Goal: Task Accomplishment & Management: Manage account settings

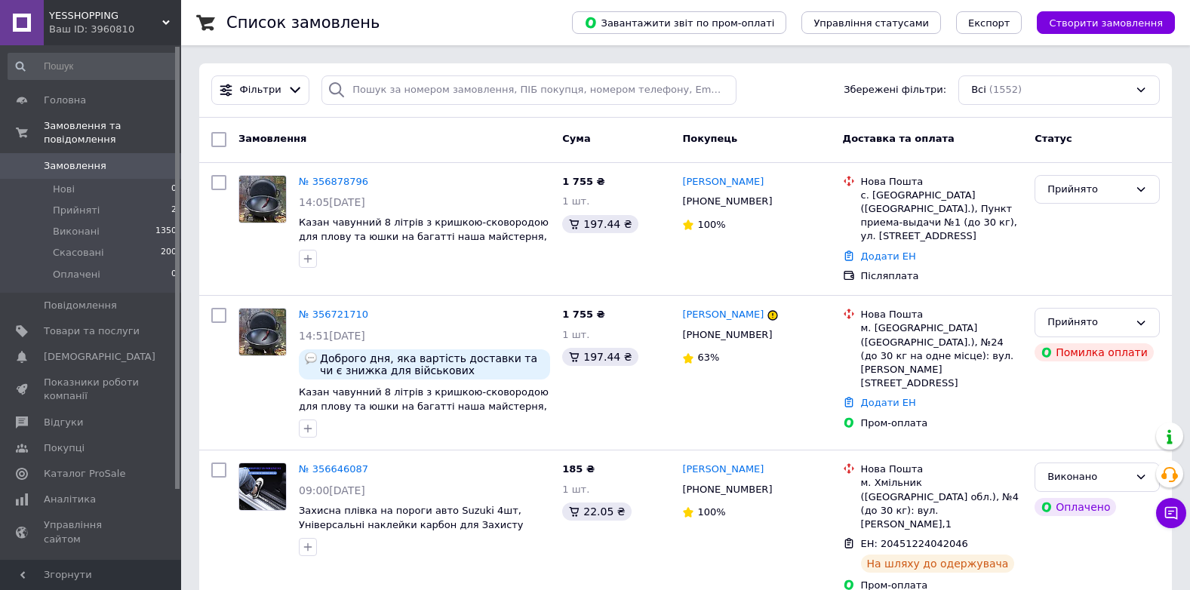
click at [56, 159] on span "Замовлення" at bounding box center [75, 166] width 63 height 14
click at [97, 159] on span "Замовлення" at bounding box center [75, 166] width 63 height 14
click at [119, 159] on span "Замовлення" at bounding box center [92, 166] width 96 height 14
click at [95, 159] on span "Замовлення" at bounding box center [75, 166] width 63 height 14
click at [97, 159] on span "Замовлення" at bounding box center [75, 166] width 63 height 14
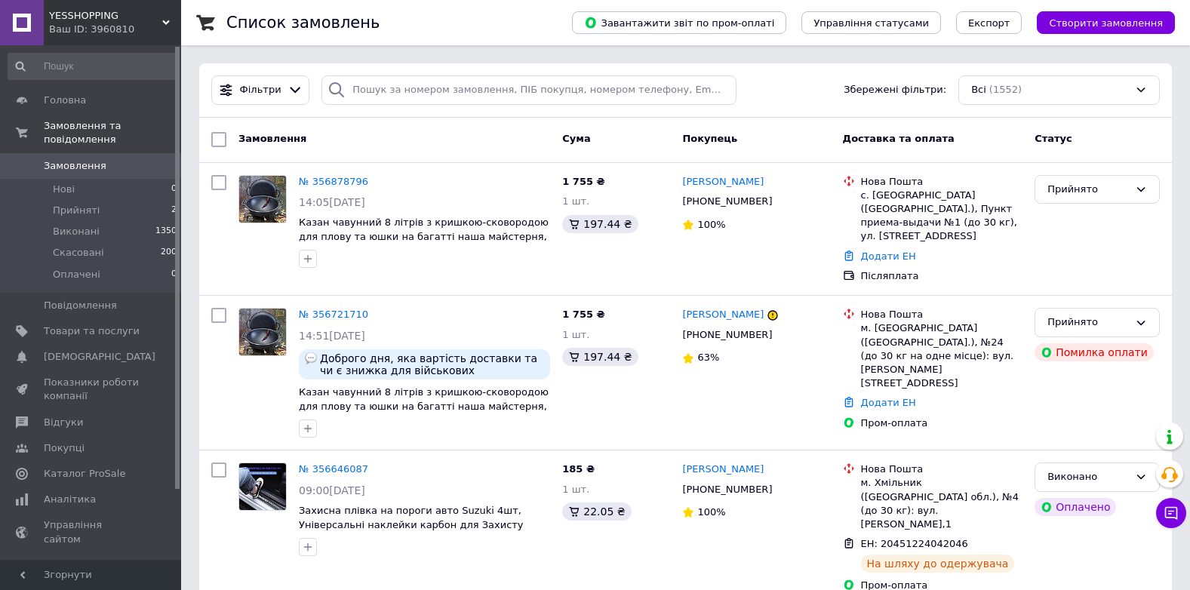
drag, startPoint x: 115, startPoint y: 157, endPoint x: 338, endPoint y: 539, distance: 442.5
click at [115, 159] on span "Замовлення" at bounding box center [92, 166] width 96 height 14
click at [91, 159] on span "Замовлення" at bounding box center [75, 166] width 63 height 14
